Goal: Task Accomplishment & Management: Manage account settings

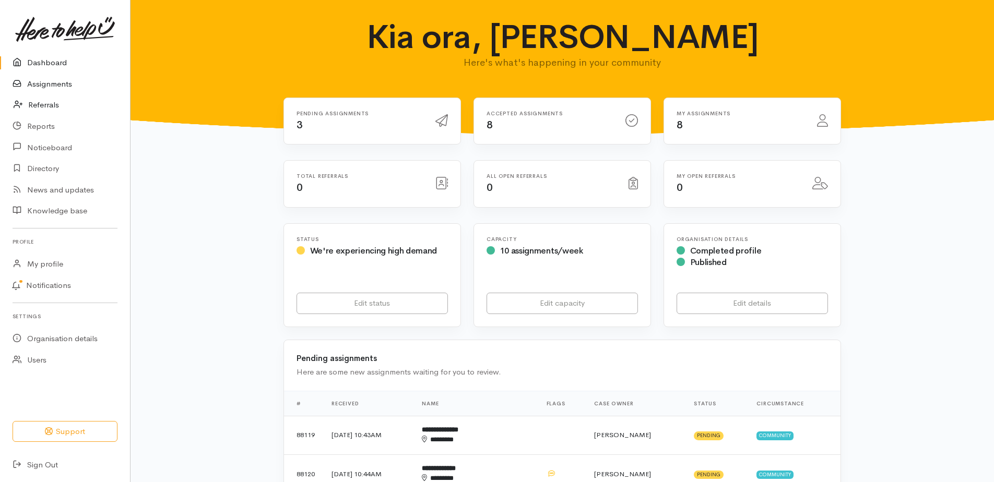
drag, startPoint x: 73, startPoint y: 90, endPoint x: 81, endPoint y: 104, distance: 15.7
click at [73, 90] on link "Assignments" at bounding box center [65, 84] width 130 height 21
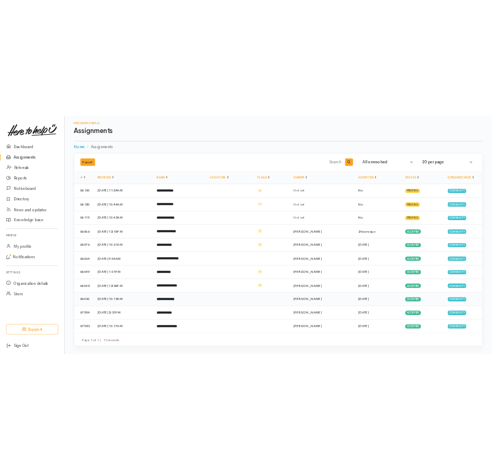
scroll to position [51, 0]
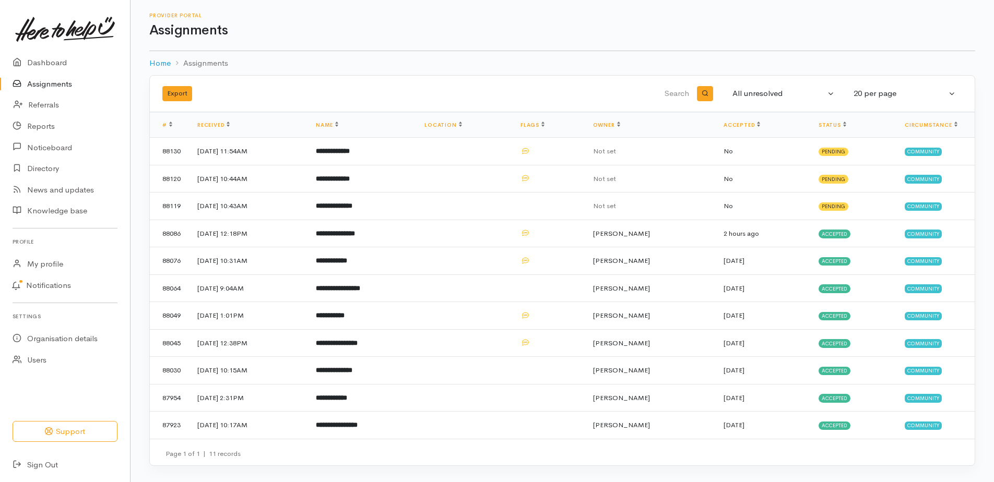
click at [497, 454] on div "Page 1 of 1 | 11 records" at bounding box center [562, 454] width 800 height 12
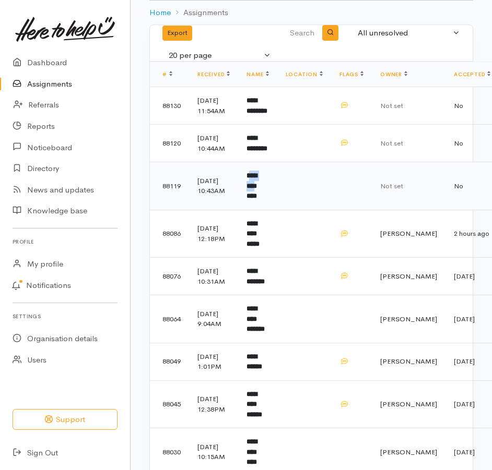
click at [269, 210] on td "**********" at bounding box center [257, 186] width 39 height 48
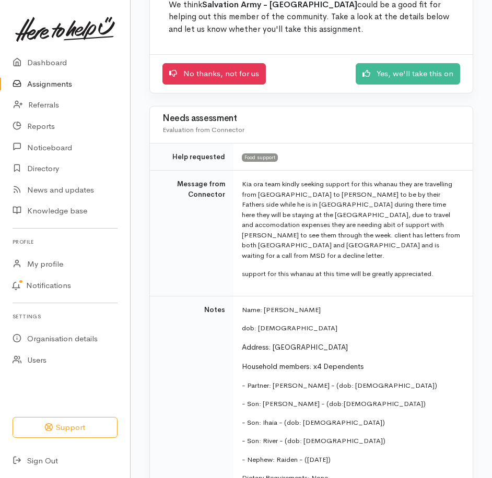
scroll to position [104, 0]
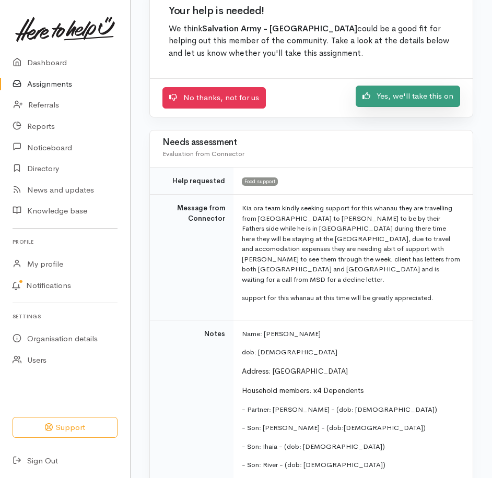
click at [374, 107] on link "Yes, we'll take this on" at bounding box center [407, 96] width 104 height 21
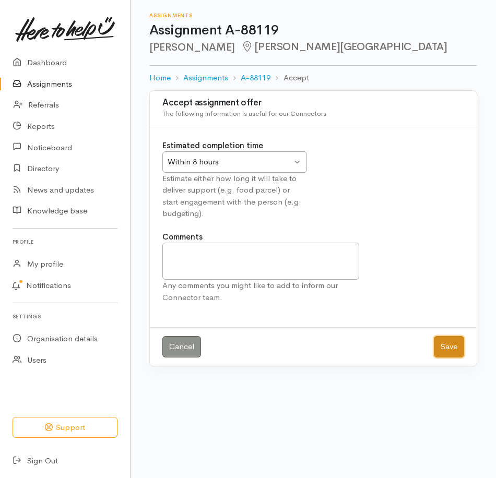
click at [444, 358] on button "Save" at bounding box center [449, 346] width 30 height 21
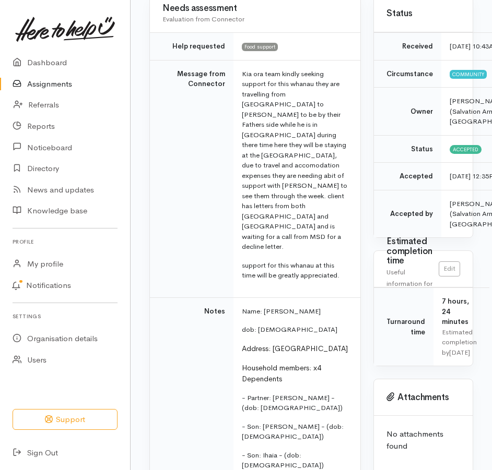
scroll to position [104, 0]
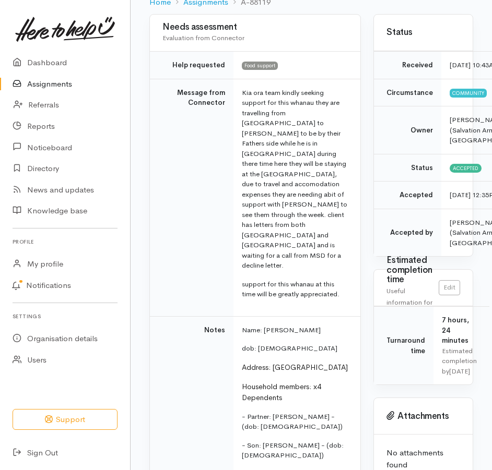
drag, startPoint x: 60, startPoint y: 91, endPoint x: 68, endPoint y: 95, distance: 9.8
click at [60, 91] on link "Assignments" at bounding box center [65, 84] width 130 height 21
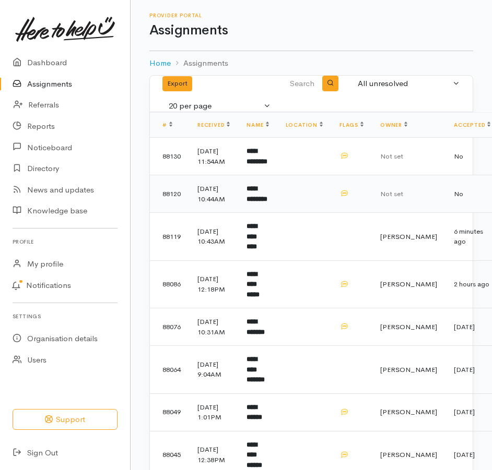
click at [267, 203] on b "**********" at bounding box center [256, 193] width 21 height 17
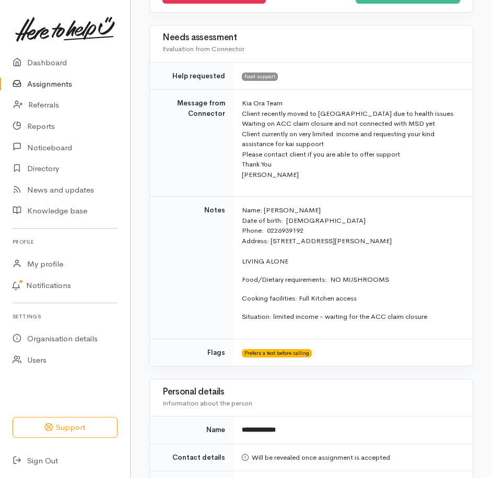
scroll to position [209, 0]
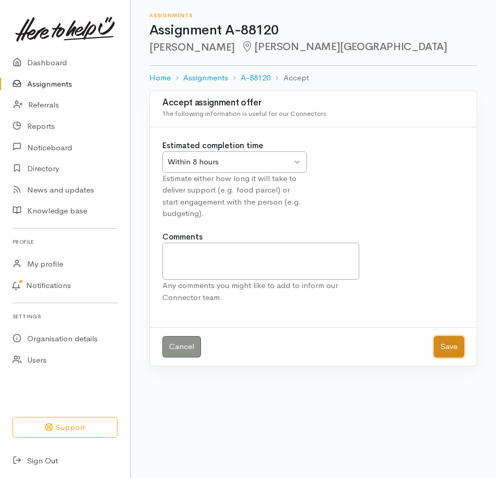
click at [445, 358] on button "Save" at bounding box center [449, 346] width 30 height 21
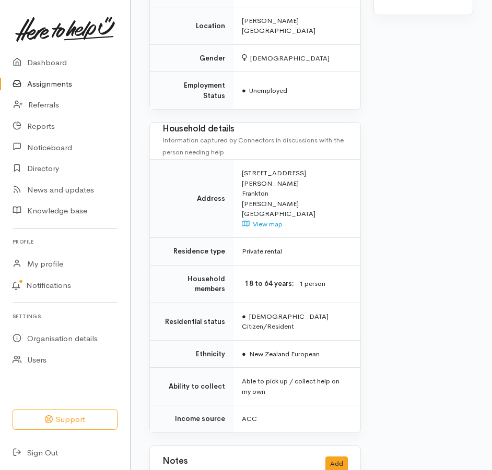
scroll to position [887, 0]
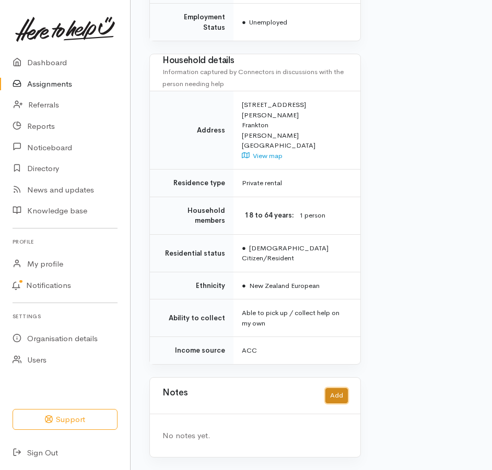
click at [331, 392] on button "Add" at bounding box center [336, 395] width 22 height 15
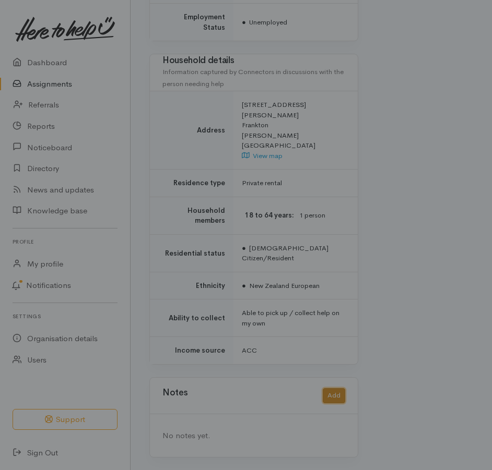
scroll to position [868, 0]
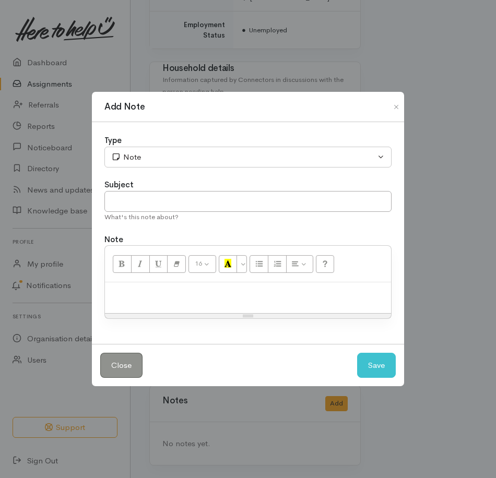
click at [157, 300] on p at bounding box center [248, 294] width 276 height 12
click at [368, 373] on button "Save" at bounding box center [376, 366] width 39 height 26
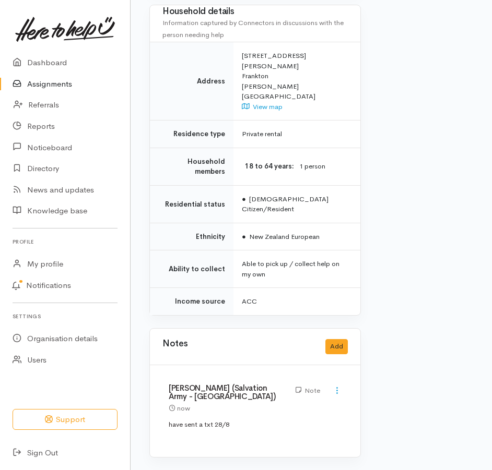
click at [70, 91] on link "Assignments" at bounding box center [65, 84] width 130 height 21
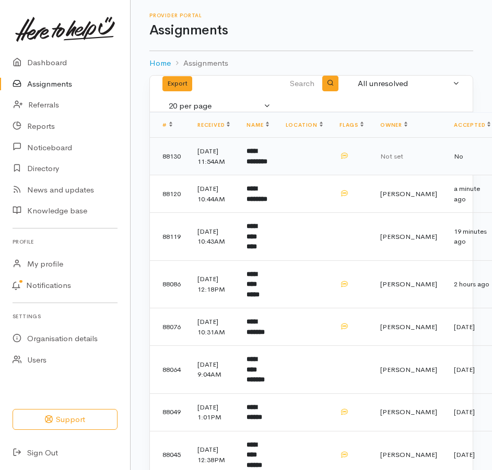
click at [267, 165] on b "**********" at bounding box center [256, 156] width 21 height 17
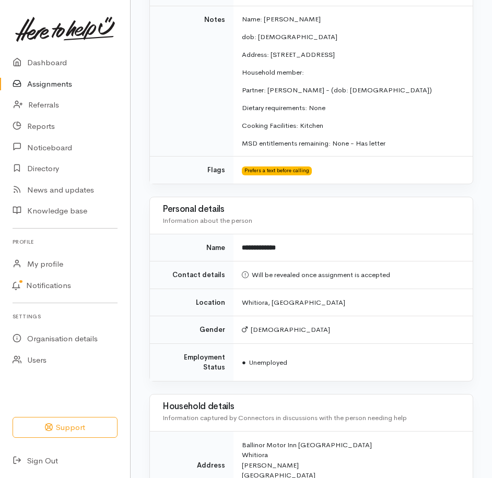
scroll to position [365, 0]
